Goal: Task Accomplishment & Management: Use online tool/utility

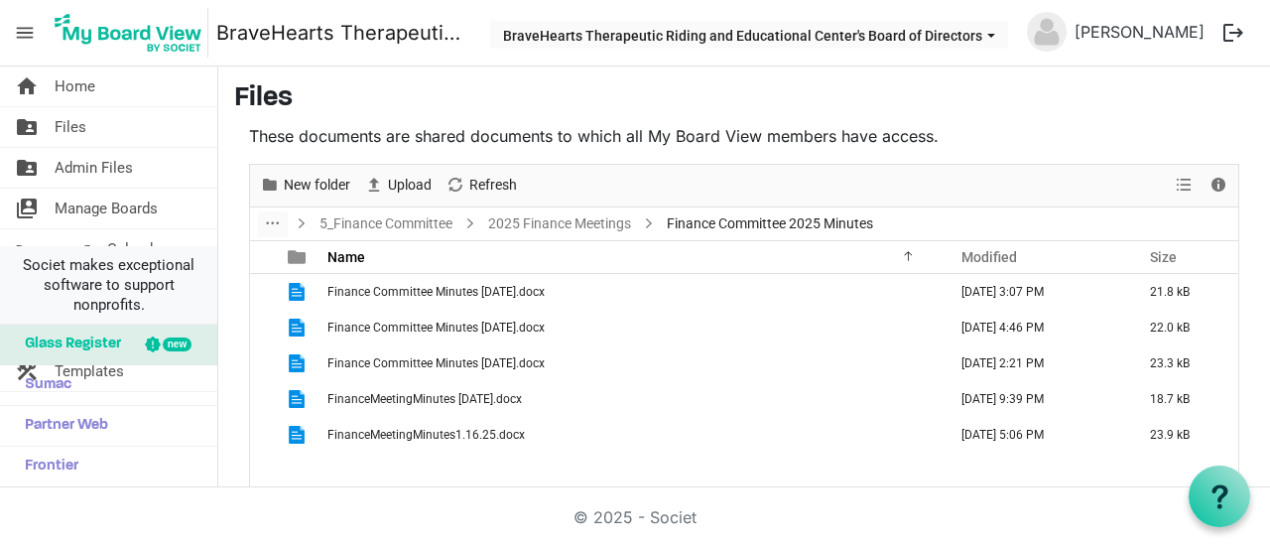
scroll to position [121, 0]
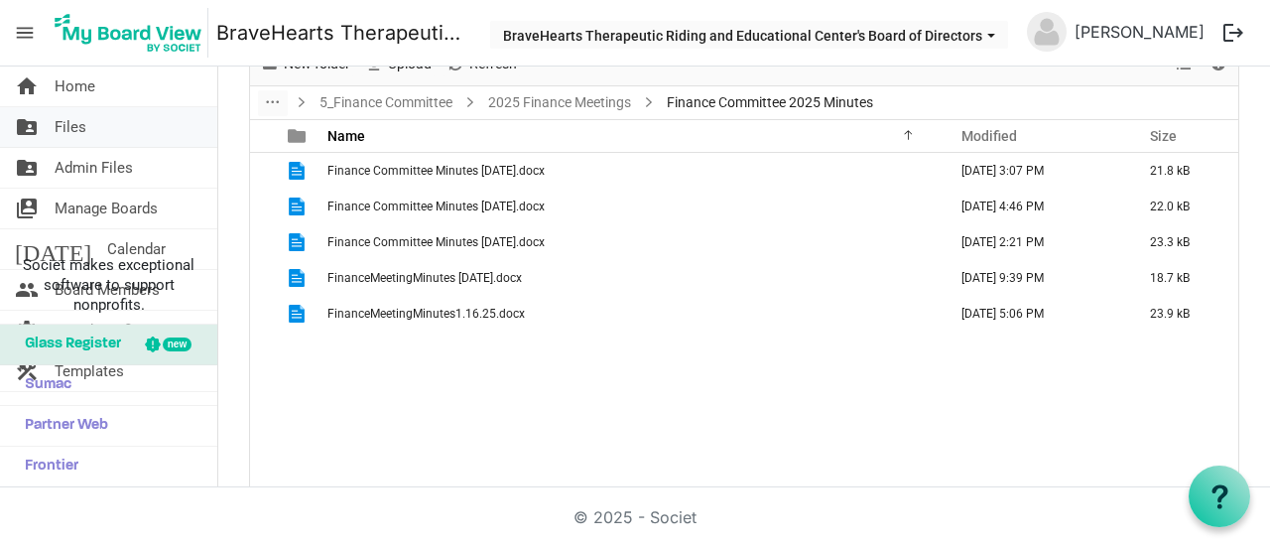
click at [113, 130] on link "folder_shared Files" at bounding box center [108, 127] width 217 height 40
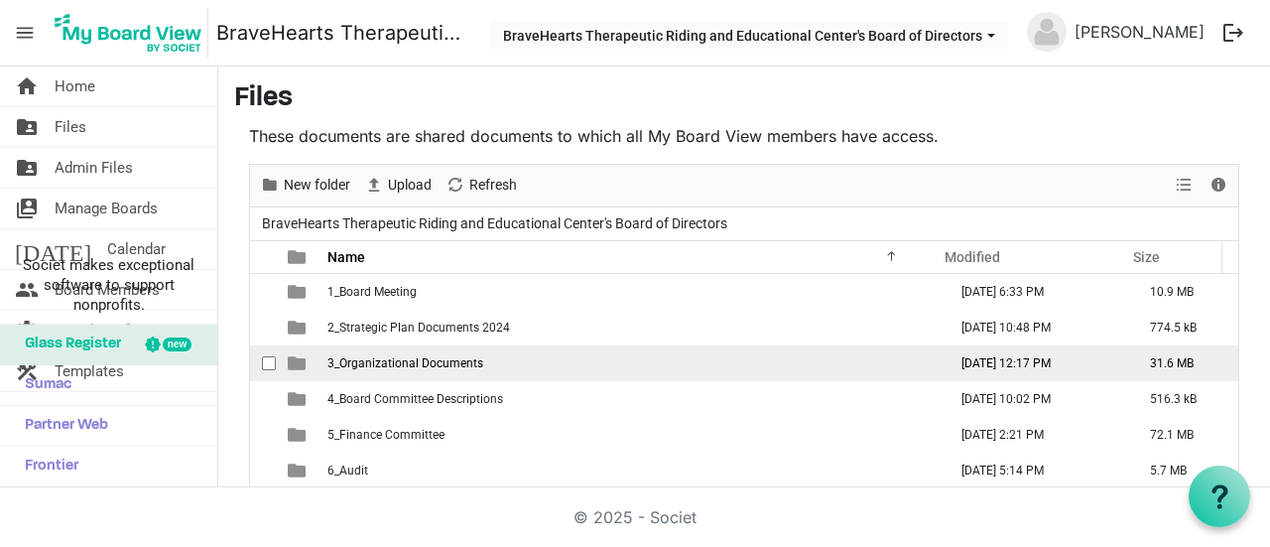
click at [411, 352] on td "3_Organizational Documents" at bounding box center [630, 363] width 619 height 36
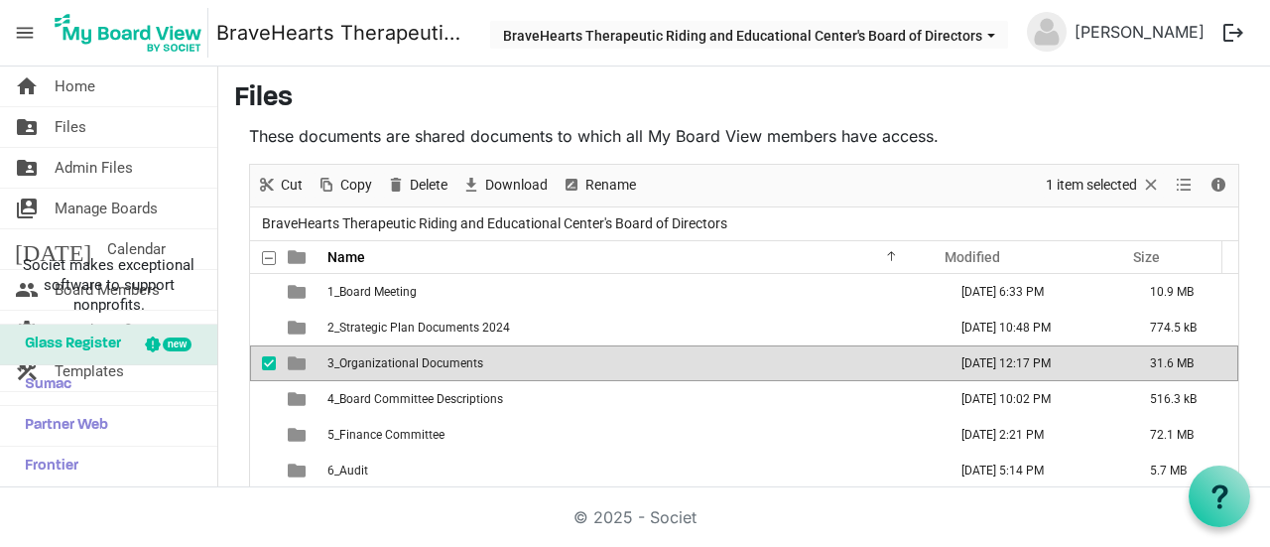
click at [411, 352] on td "3_Organizational Documents" at bounding box center [630, 363] width 619 height 36
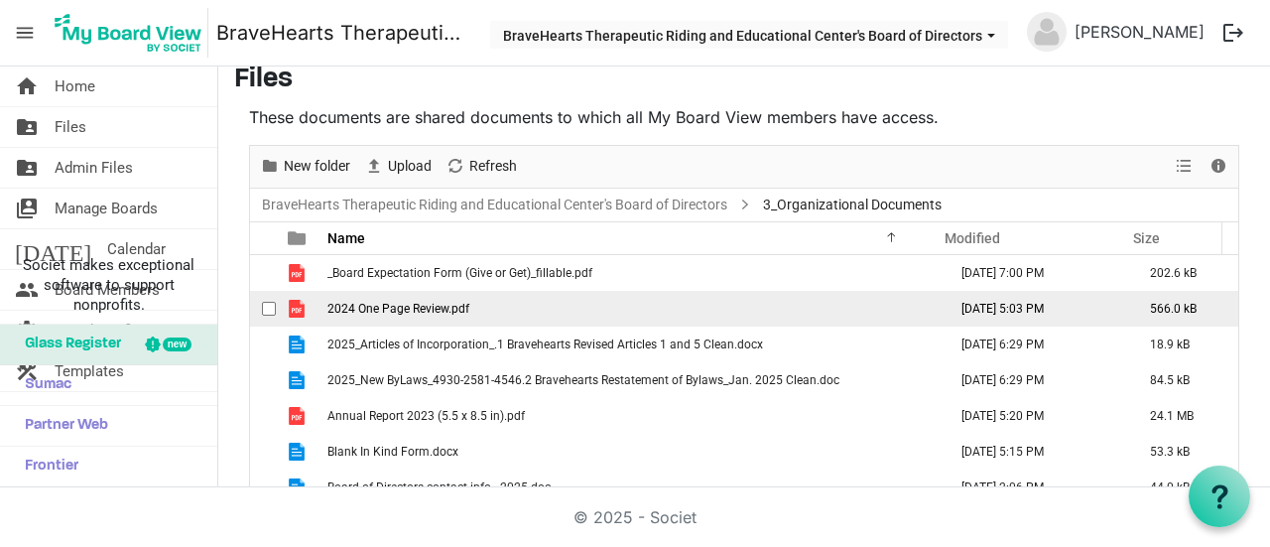
scroll to position [18, 0]
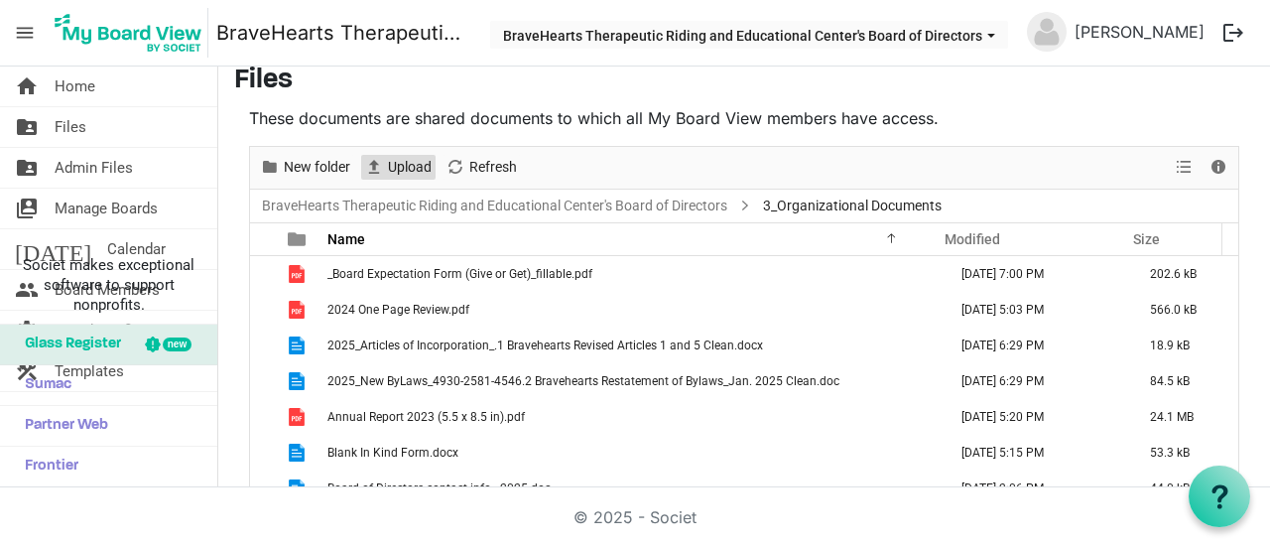
click at [420, 172] on span "Upload" at bounding box center [410, 167] width 48 height 25
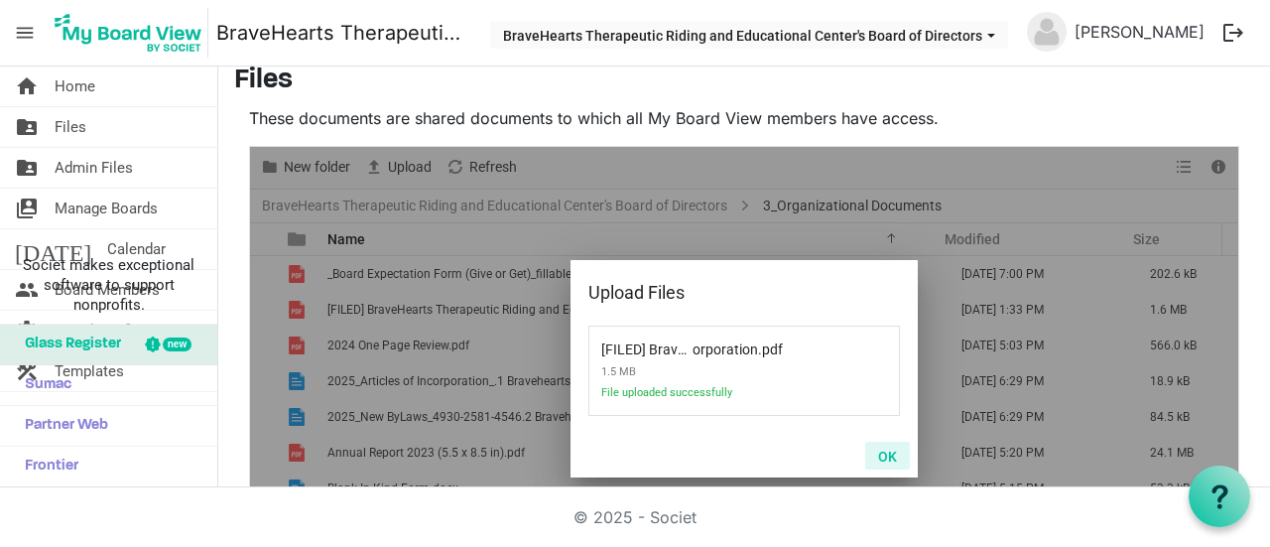
click at [878, 453] on button "OK" at bounding box center [887, 455] width 45 height 28
